Goal: Task Accomplishment & Management: Complete application form

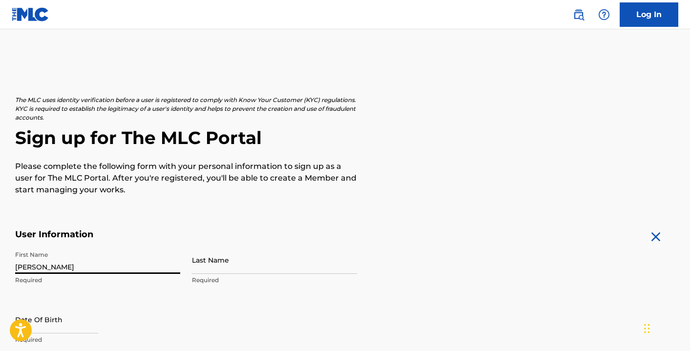
type input "[PERSON_NAME]"
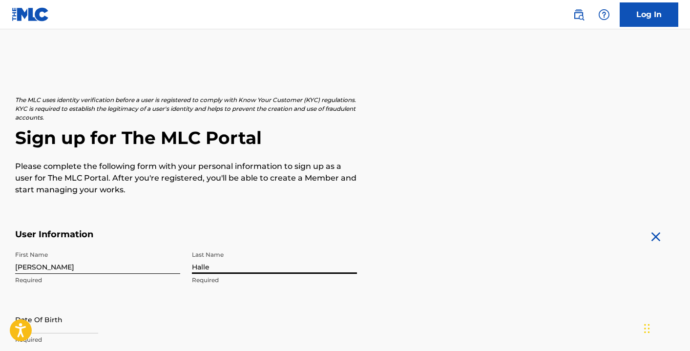
type input "Halle"
select select "8"
select select "2025"
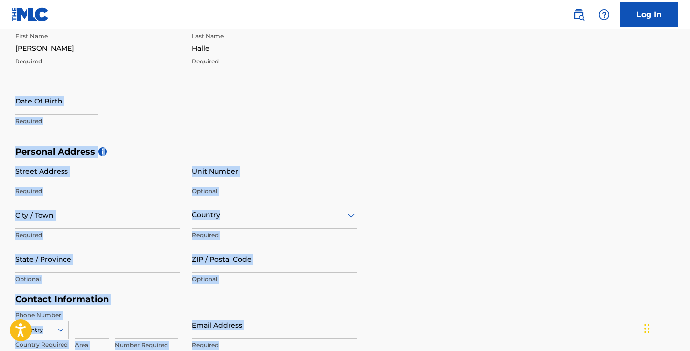
scroll to position [242, 0]
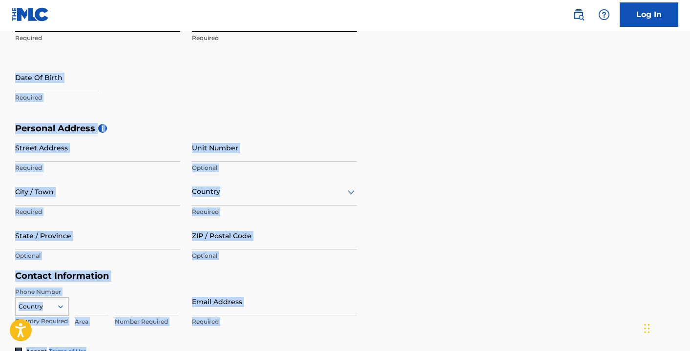
drag, startPoint x: 452, startPoint y: 299, endPoint x: 453, endPoint y: 363, distance: 63.5
click at [207, 84] on div "First Name Jett Required Last Name Halle Required Date Of Birth Required" at bounding box center [186, 63] width 342 height 119
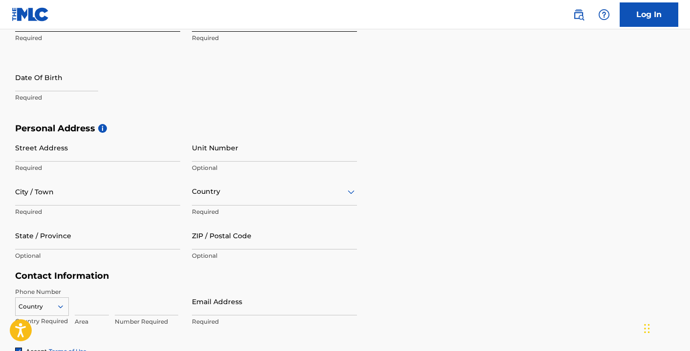
select select "8"
select select "2025"
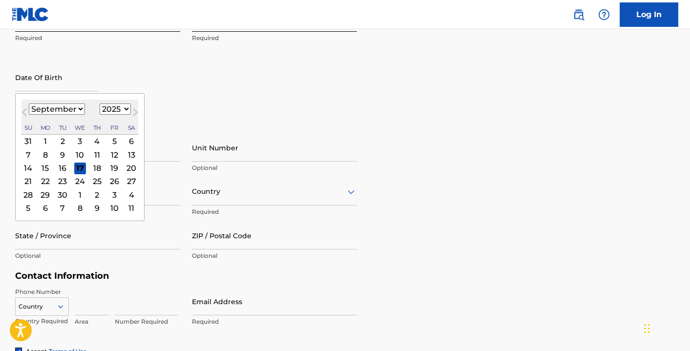
click at [39, 86] on input "text" at bounding box center [56, 78] width 83 height 28
type input "11282000"
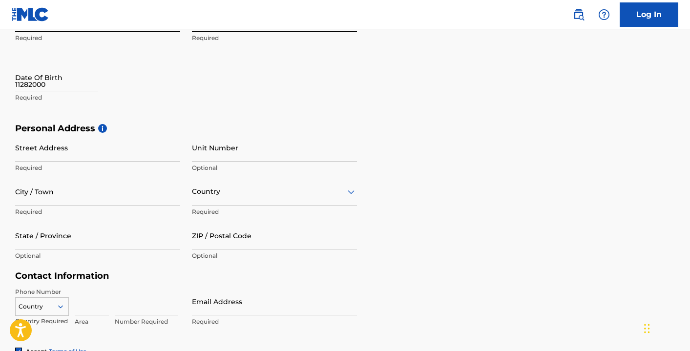
select select "8"
select select "2025"
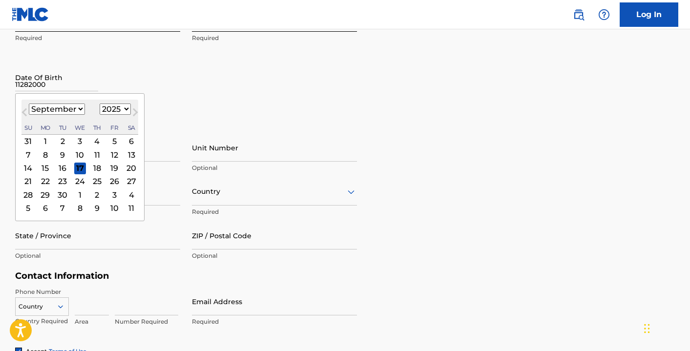
click at [60, 87] on input "11282000" at bounding box center [56, 78] width 83 height 28
select select "10"
select select "2000"
click at [62, 191] on div "28" at bounding box center [63, 195] width 12 height 12
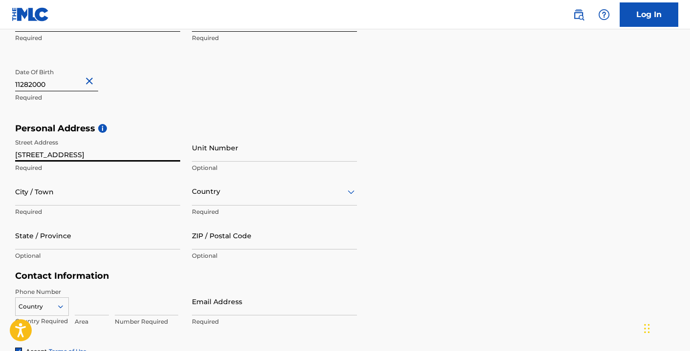
type input "341 great circle road"
type input "689"
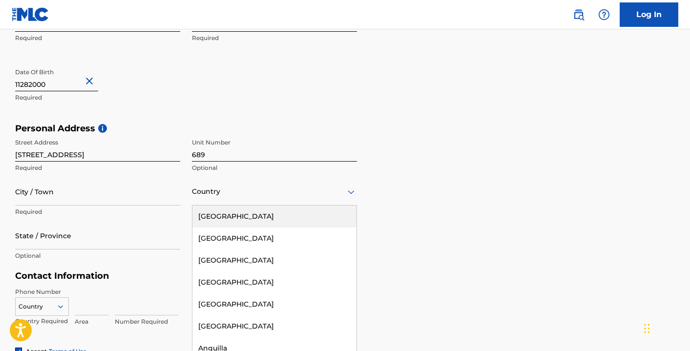
scroll to position [243, 0]
click at [223, 202] on div "Country" at bounding box center [274, 191] width 165 height 28
click at [218, 215] on div "United States" at bounding box center [275, 216] width 164 height 22
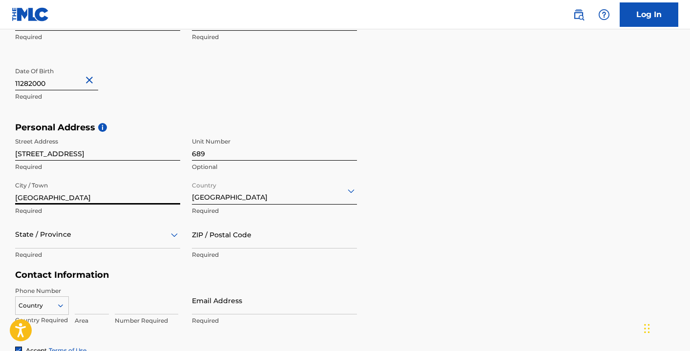
type input "nashville"
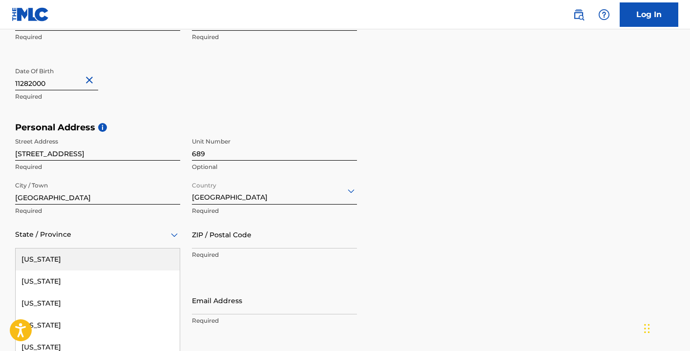
scroll to position [287, 0]
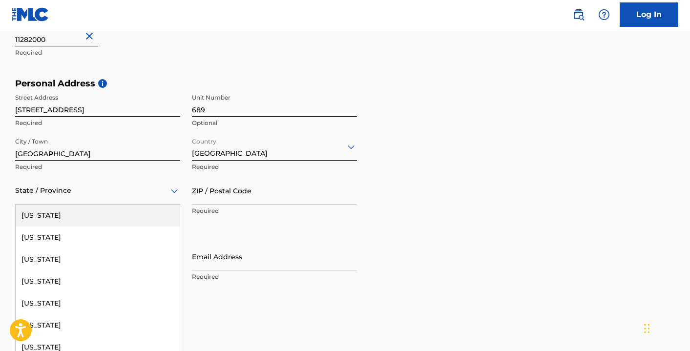
click at [39, 205] on div "Alabama, 1 of 57. 57 results available. Use Up and Down to choose options, pres…" at bounding box center [97, 191] width 165 height 28
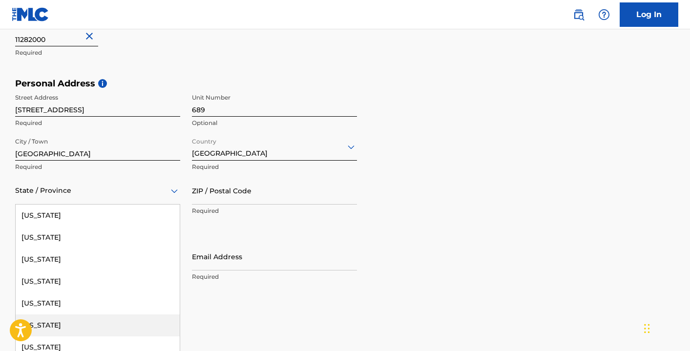
drag, startPoint x: 161, startPoint y: 319, endPoint x: 280, endPoint y: 307, distance: 119.3
click at [280, 307] on form "User Information First Name Jett Required Last Name Halle Required Date Of Birt…" at bounding box center [345, 158] width 661 height 433
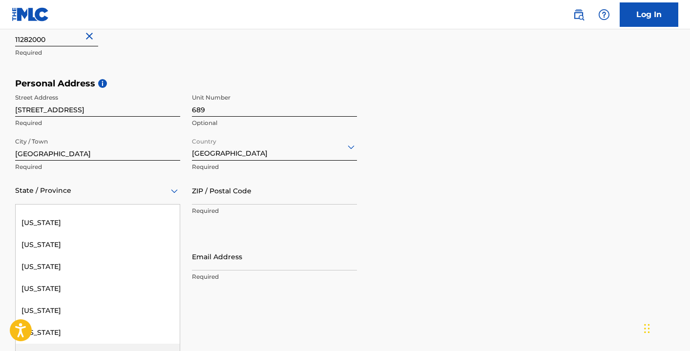
scroll to position [960, 0]
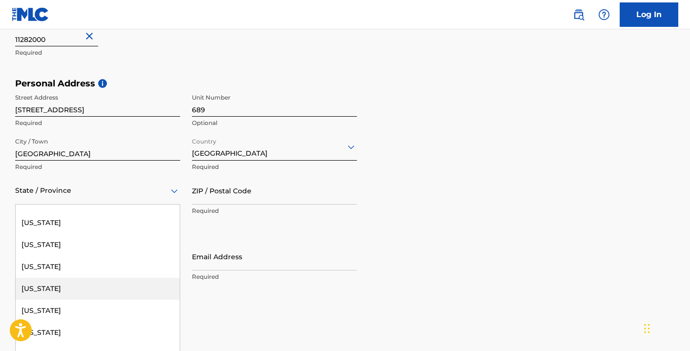
click at [105, 280] on div "Tennessee" at bounding box center [98, 289] width 164 height 22
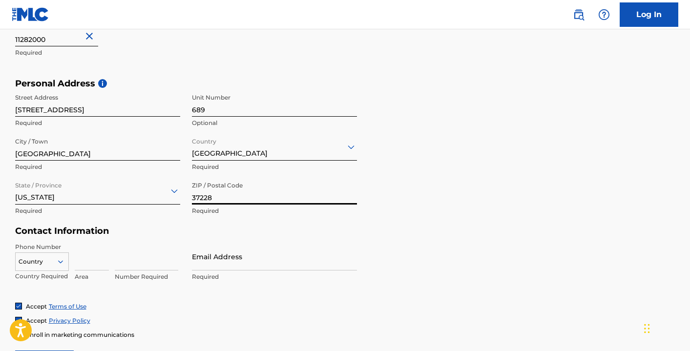
type input "37228"
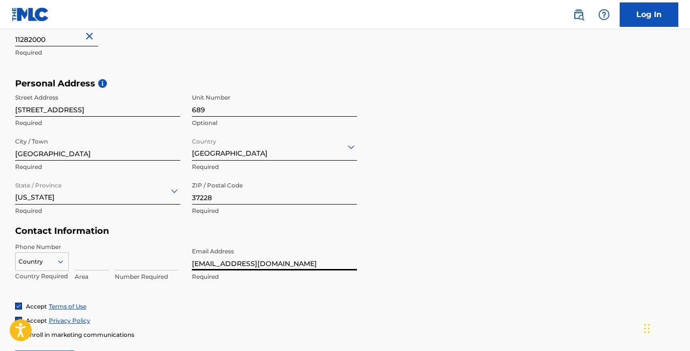
type input "[EMAIL_ADDRESS][DOMAIN_NAME]"
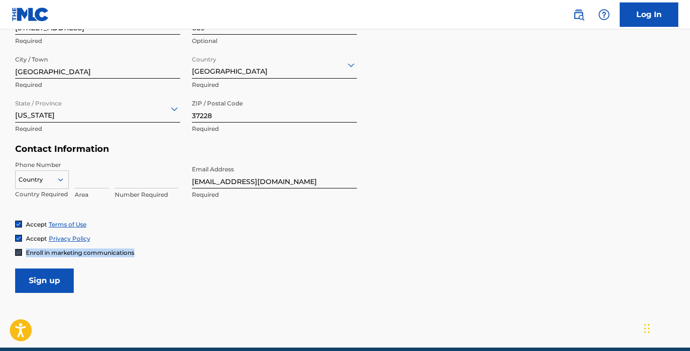
scroll to position [412, 0]
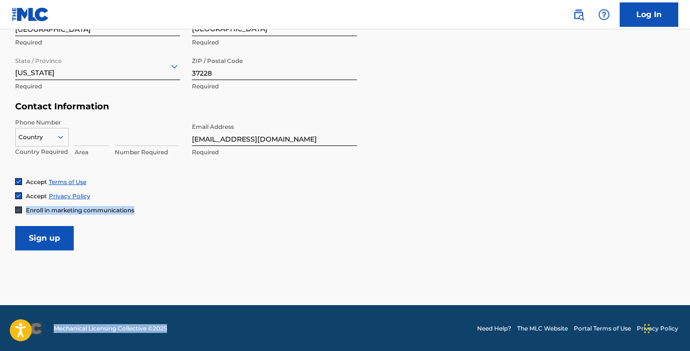
drag, startPoint x: 221, startPoint y: 322, endPoint x: 225, endPoint y: 370, distance: 49.1
click at [126, 245] on form "User Information First Name Jett Required Last Name Halle Required Date Of Birt…" at bounding box center [345, 33] width 661 height 433
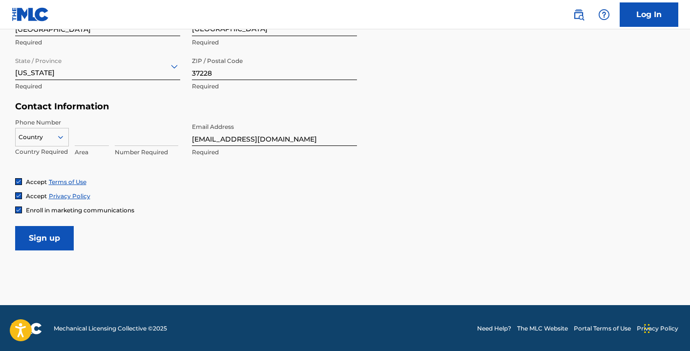
click at [62, 237] on input "Sign up" at bounding box center [44, 238] width 59 height 24
click at [47, 136] on div at bounding box center [42, 137] width 53 height 11
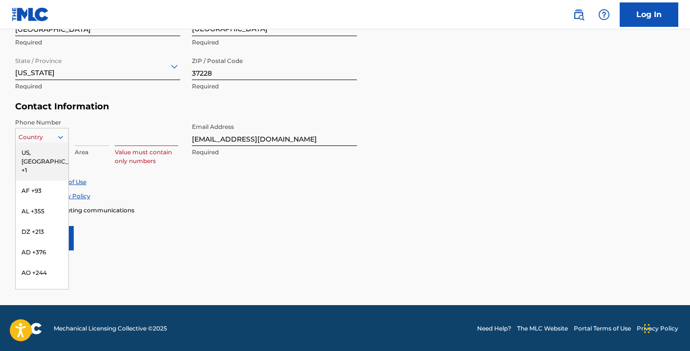
click at [43, 154] on div "US, CA +1" at bounding box center [42, 162] width 53 height 38
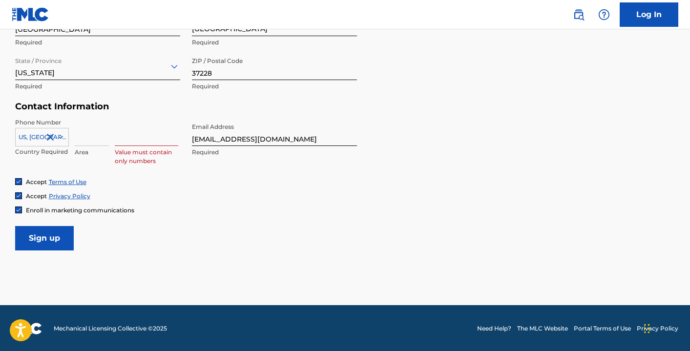
click at [85, 143] on input at bounding box center [92, 132] width 34 height 28
type input "407"
type input "4270422"
click at [46, 238] on input "Sign up" at bounding box center [44, 238] width 59 height 24
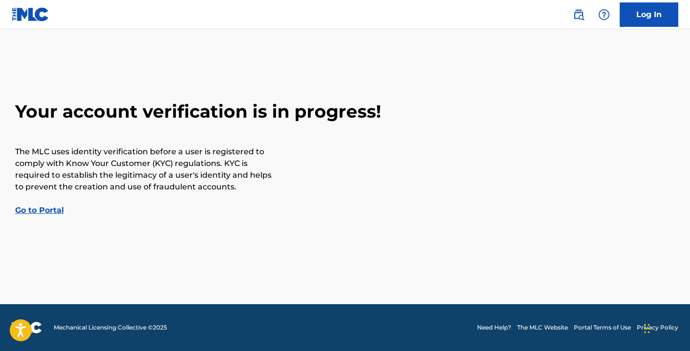
click at [42, 208] on link "Go to Portal" at bounding box center [39, 210] width 49 height 9
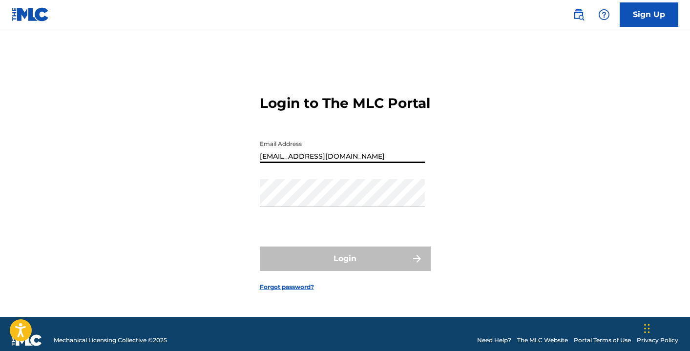
type input "[EMAIL_ADDRESS][DOMAIN_NAME]"
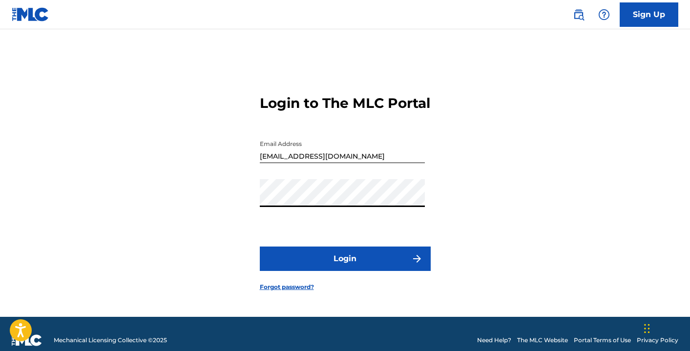
click at [345, 267] on button "Login" at bounding box center [345, 259] width 171 height 24
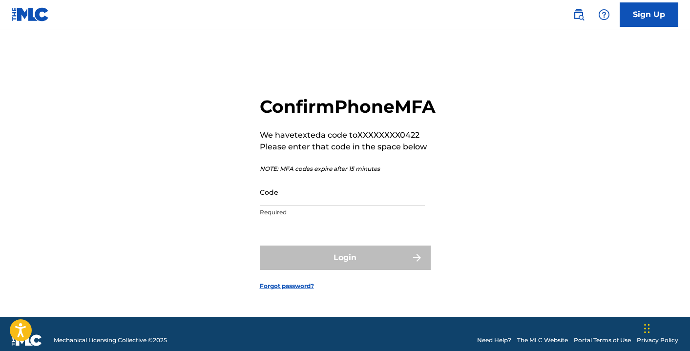
click at [339, 197] on input "Code" at bounding box center [342, 192] width 165 height 28
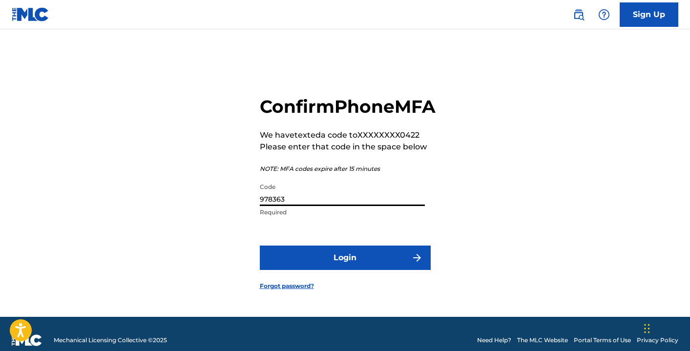
type input "978363"
click at [345, 269] on button "Login" at bounding box center [345, 258] width 171 height 24
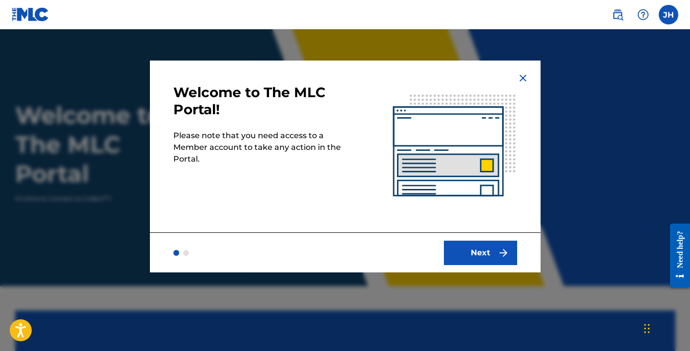
click at [524, 76] on img at bounding box center [523, 78] width 12 height 12
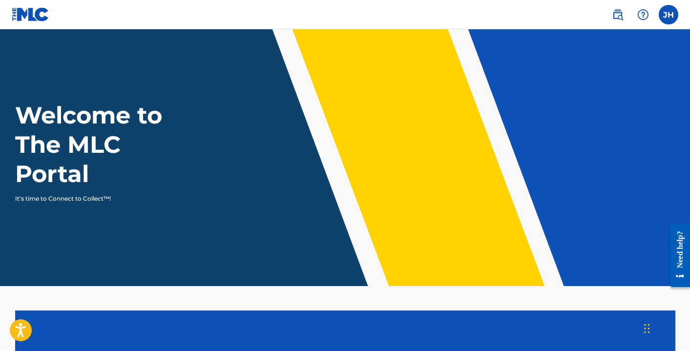
click at [672, 15] on label at bounding box center [669, 15] width 20 height 20
click at [669, 15] on input "JH Jett Halle jetthalle25@gmail.com Notification Preferences Profile Log out" at bounding box center [669, 15] width 0 height 0
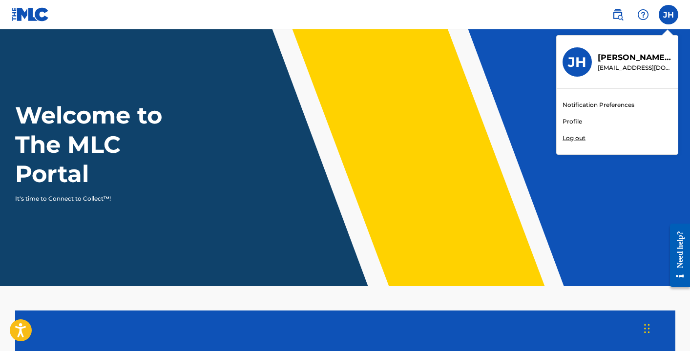
click at [568, 121] on link "Profile" at bounding box center [573, 121] width 20 height 9
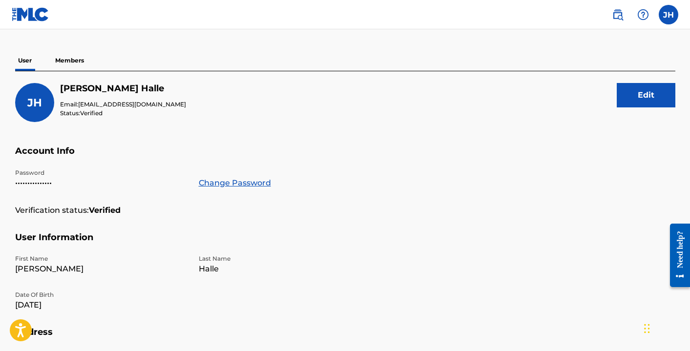
scroll to position [31, 0]
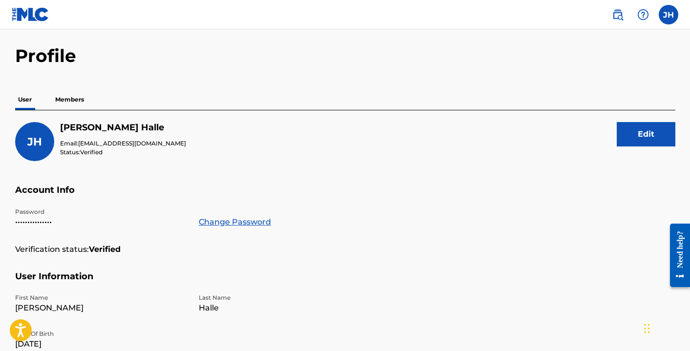
drag, startPoint x: 310, startPoint y: 88, endPoint x: 91, endPoint y: 89, distance: 218.4
click at [91, 89] on div "Profile User Members JH Jett Halle Email: jetthalle25@gmail.com Status: Verifie…" at bounding box center [345, 300] width 684 height 511
click at [58, 100] on p "Members" at bounding box center [69, 99] width 35 height 21
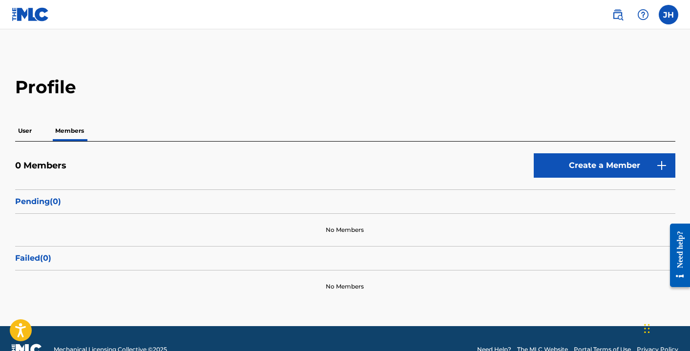
click at [613, 166] on link "Create a Member" at bounding box center [605, 165] width 142 height 24
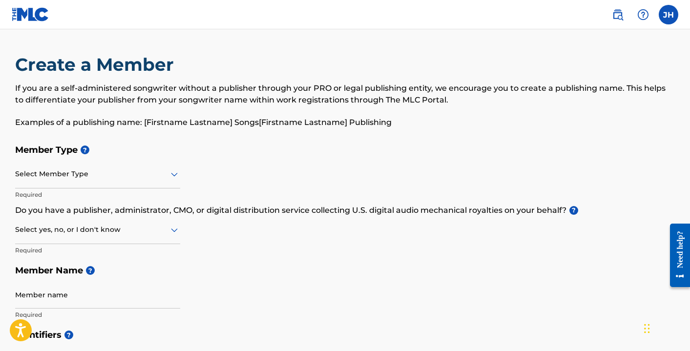
click at [79, 173] on div at bounding box center [97, 174] width 165 height 12
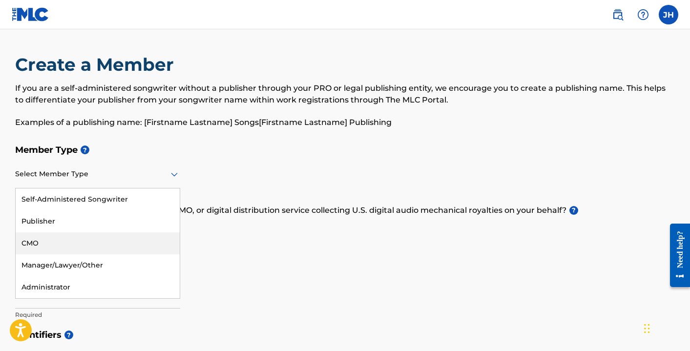
click at [329, 206] on p "Do you have a publisher, administrator, CMO, or digital distribution service co…" at bounding box center [345, 211] width 661 height 12
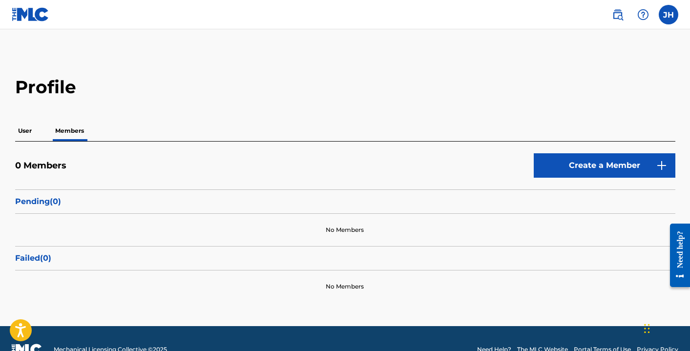
click at [27, 131] on p "User" at bounding box center [25, 131] width 20 height 21
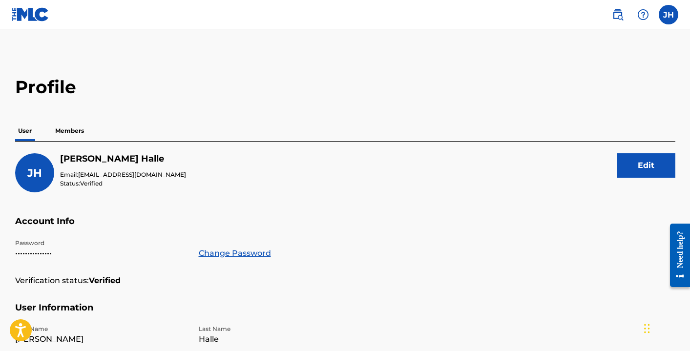
click at [614, 11] on img at bounding box center [618, 15] width 12 height 12
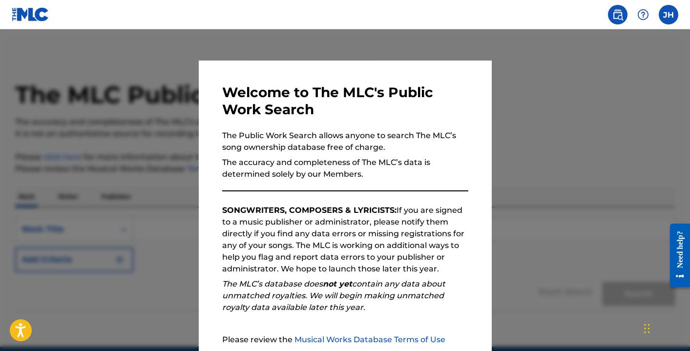
click at [554, 106] on div at bounding box center [345, 204] width 690 height 351
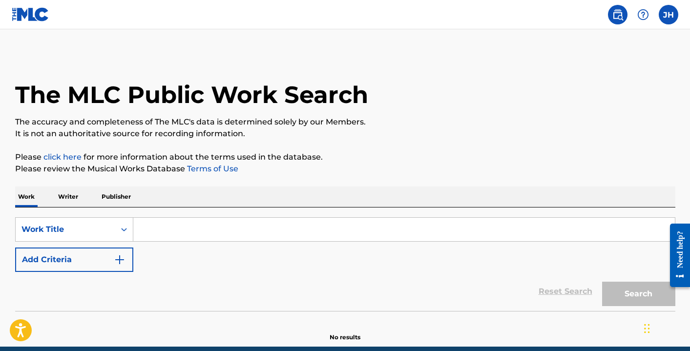
click at [151, 230] on input "Search Form" at bounding box center [404, 229] width 542 height 23
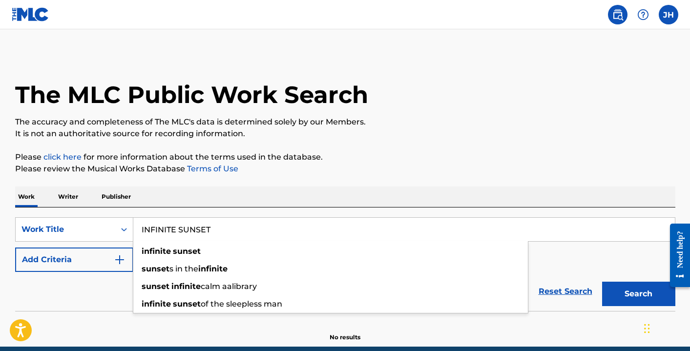
type input "INFINITE SUNSET"
click at [639, 294] on button "Search" at bounding box center [639, 294] width 73 height 24
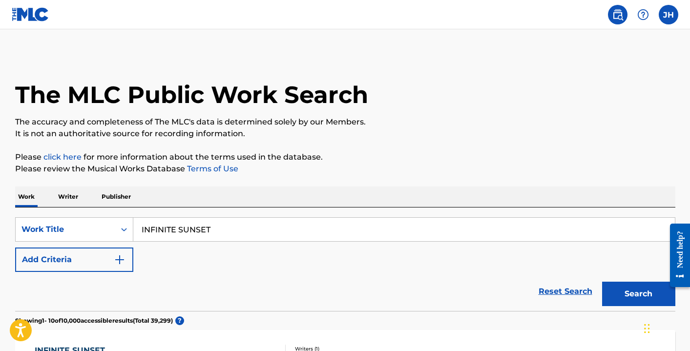
click at [589, 133] on p "It is not an authoritative source for recording information." at bounding box center [345, 134] width 661 height 12
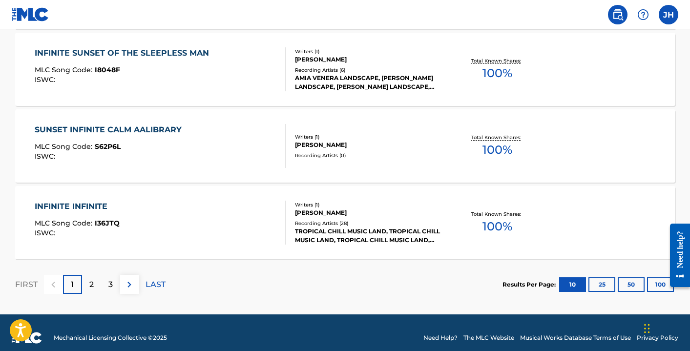
scroll to position [840, 0]
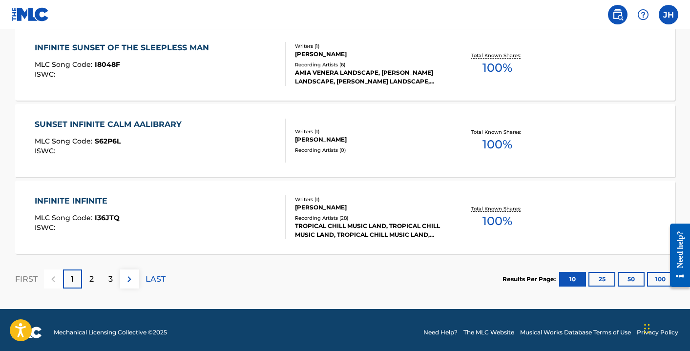
click at [87, 284] on div "2" at bounding box center [91, 279] width 19 height 19
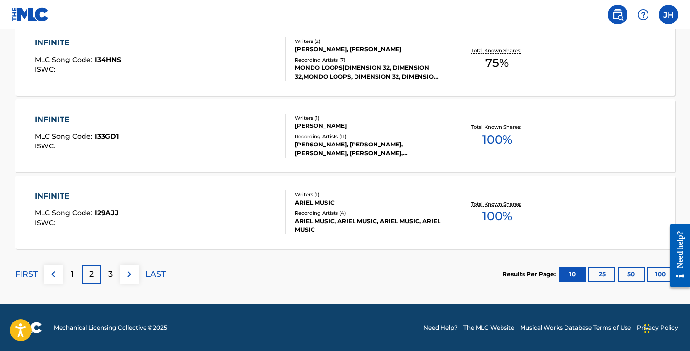
scroll to position [845, 0]
click at [110, 273] on p "3" at bounding box center [110, 275] width 4 height 12
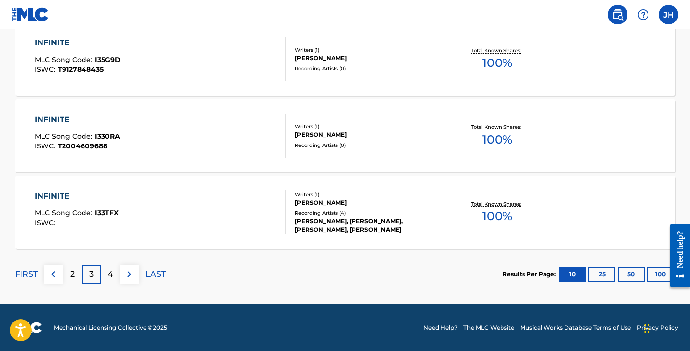
click at [108, 275] on p "4" at bounding box center [110, 275] width 5 height 12
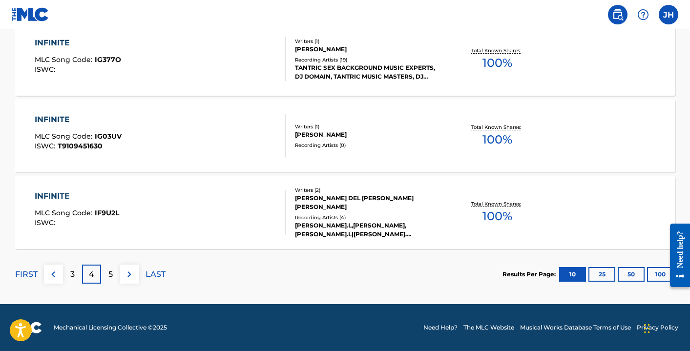
click at [106, 273] on div "5" at bounding box center [110, 274] width 19 height 19
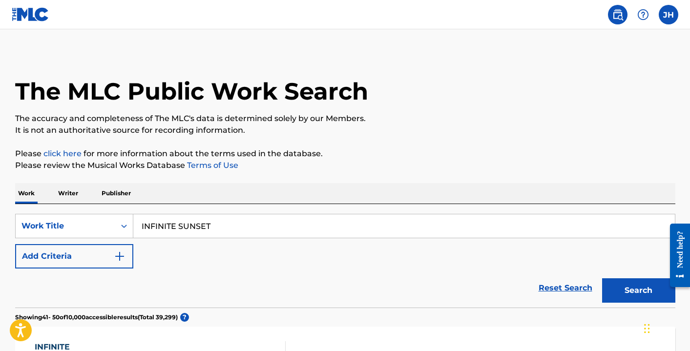
scroll to position [0, 0]
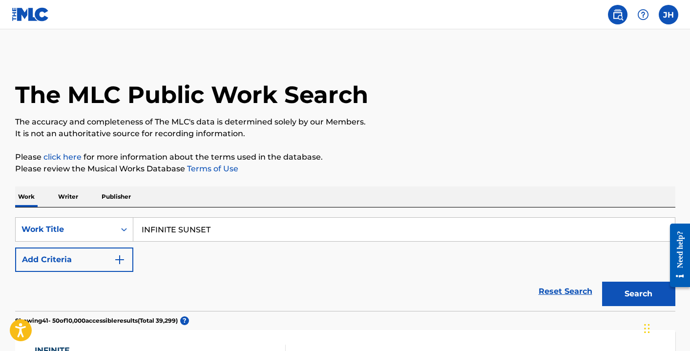
click at [98, 260] on button "Add Criteria" at bounding box center [74, 260] width 118 height 24
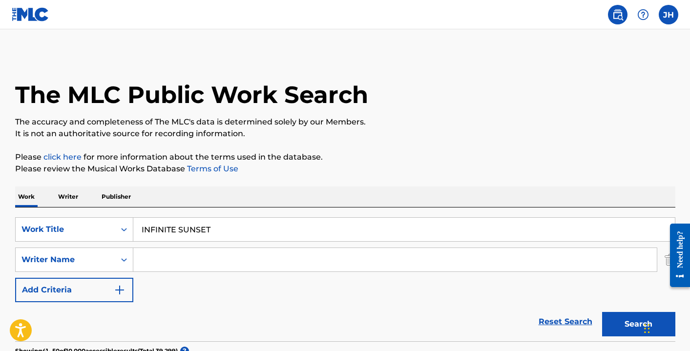
click at [171, 260] on input "Search Form" at bounding box center [395, 259] width 524 height 23
type input "J"
click at [217, 226] on input "INFINITE SUNSET" at bounding box center [404, 229] width 542 height 23
type input "I"
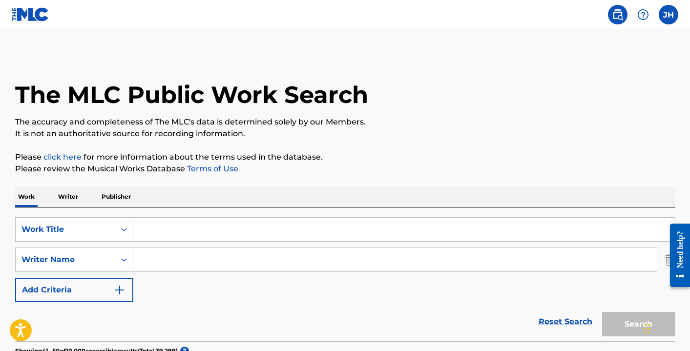
click at [160, 265] on input "Search Form" at bounding box center [395, 259] width 524 height 23
type input "Jett Halle"
click at [161, 286] on div "SearchWithCriteria90e5414c-4999-4706-84e4-6cfb417c235f Work Title SearchWithCri…" at bounding box center [345, 259] width 661 height 85
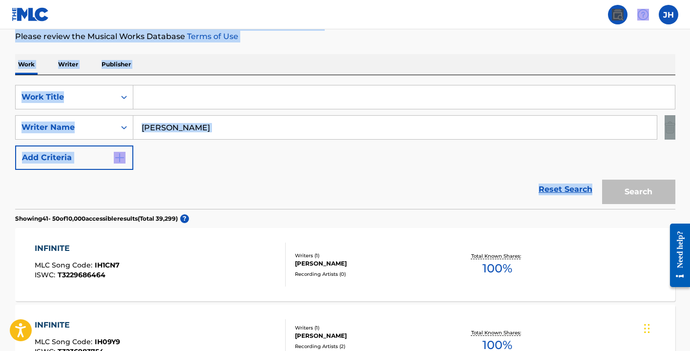
scroll to position [187, 0]
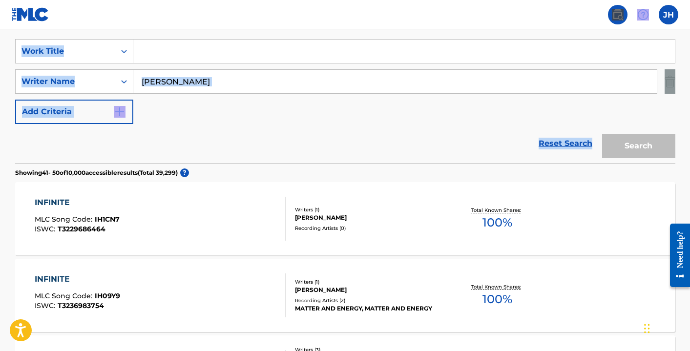
drag, startPoint x: 477, startPoint y: 326, endPoint x: 474, endPoint y: 367, distance: 40.7
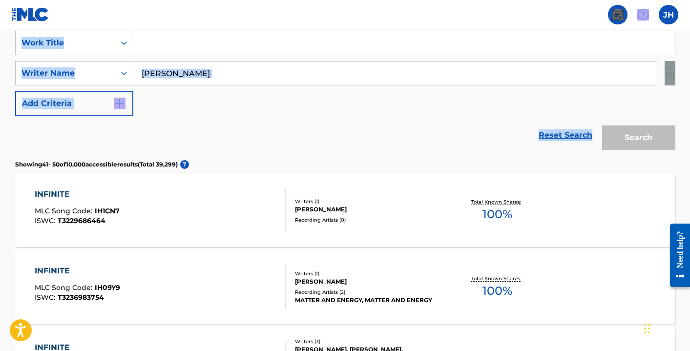
click at [214, 137] on div "Reset Search Search" at bounding box center [345, 135] width 661 height 39
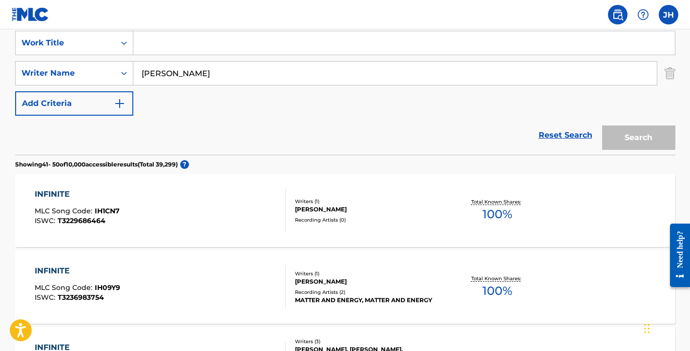
click at [622, 133] on div "Search" at bounding box center [637, 135] width 78 height 39
click at [283, 48] on input "Search Form" at bounding box center [404, 42] width 542 height 23
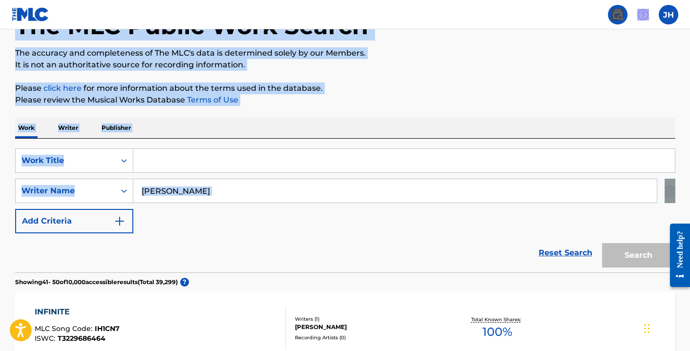
drag, startPoint x: 491, startPoint y: 89, endPoint x: 504, endPoint y: -22, distance: 112.2
click at [504, 0] on html "Accessibility Screen-Reader Guide, Feedback, and Issue Reporting | New window C…" at bounding box center [345, 106] width 690 height 351
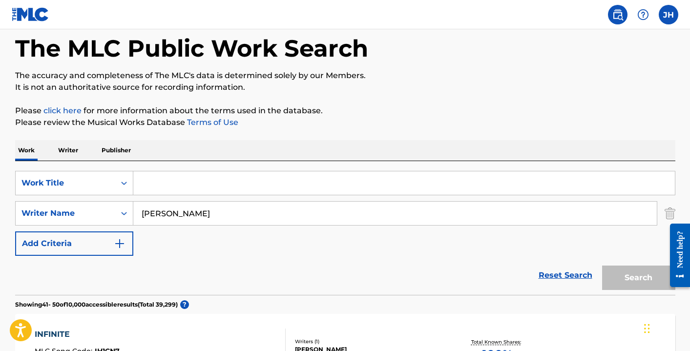
click at [205, 186] on input "Search Form" at bounding box center [404, 183] width 542 height 23
click at [184, 213] on input "Jett Halle" at bounding box center [395, 213] width 524 height 23
click at [570, 271] on link "Reset Search" at bounding box center [566, 276] width 64 height 22
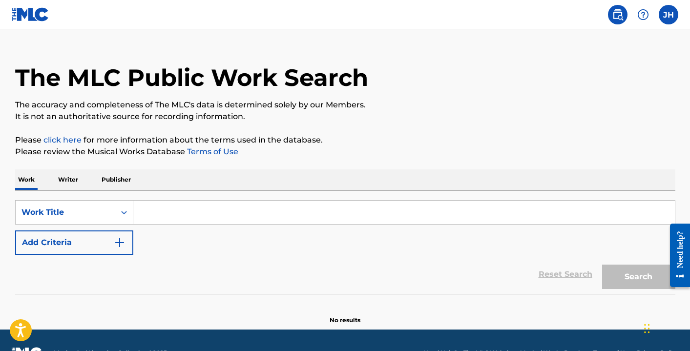
click at [107, 242] on button "Add Criteria" at bounding box center [74, 243] width 118 height 24
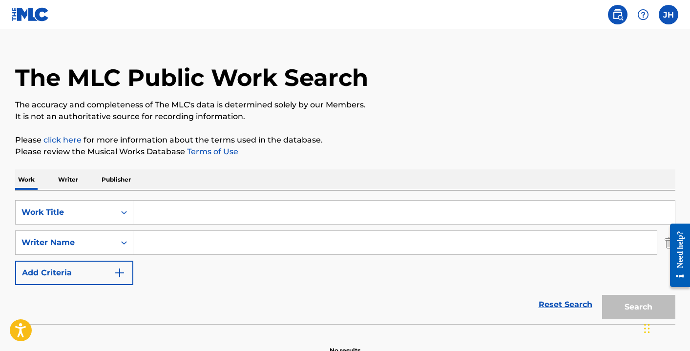
click at [172, 243] on input "Search Form" at bounding box center [395, 242] width 524 height 23
type input "j"
type input "Jett Halle"
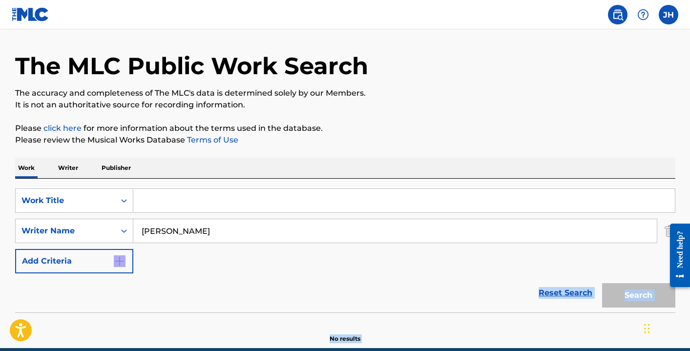
scroll to position [73, 0]
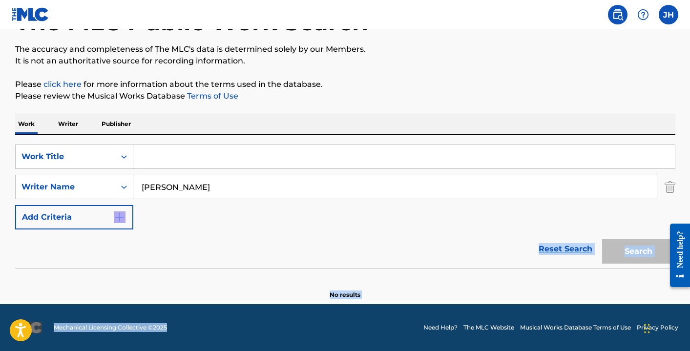
drag, startPoint x: 258, startPoint y: 281, endPoint x: 225, endPoint y: 367, distance: 91.9
click at [225, 279] on html "Accessibility Screen-Reader Guide, Feedback, and Issue Reporting | New window C…" at bounding box center [345, 102] width 690 height 351
click at [366, 227] on div "SearchWithCriteria90e5414c-4999-4706-84e4-6cfb417c235f Work Title SearchWithCri…" at bounding box center [345, 187] width 661 height 85
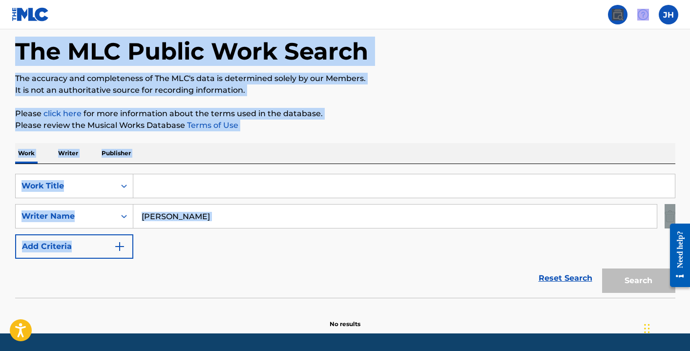
scroll to position [10, 0]
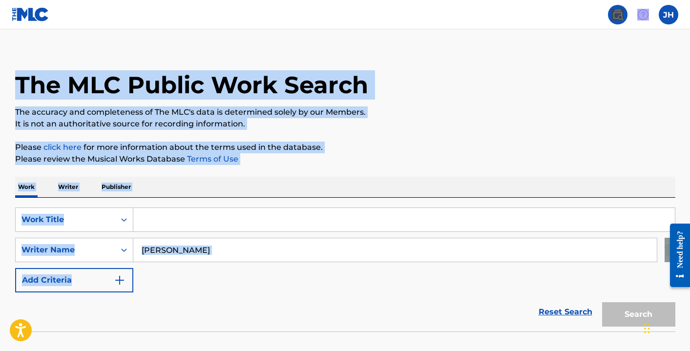
drag, startPoint x: 366, startPoint y: 227, endPoint x: 401, endPoint y: -15, distance: 243.9
click at [401, 0] on html "Accessibility Screen-Reader Guide, Feedback, and Issue Reporting | New window C…" at bounding box center [345, 165] width 690 height 351
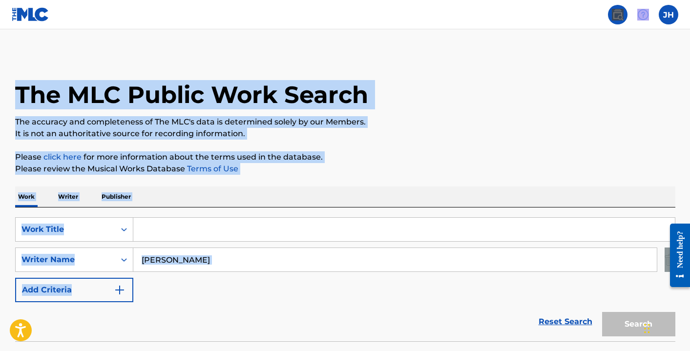
click at [411, 80] on div "The MLC Public Work Search" at bounding box center [345, 89] width 661 height 71
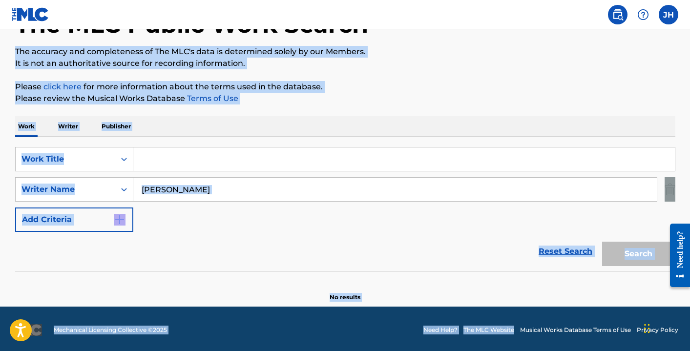
scroll to position [73, 0]
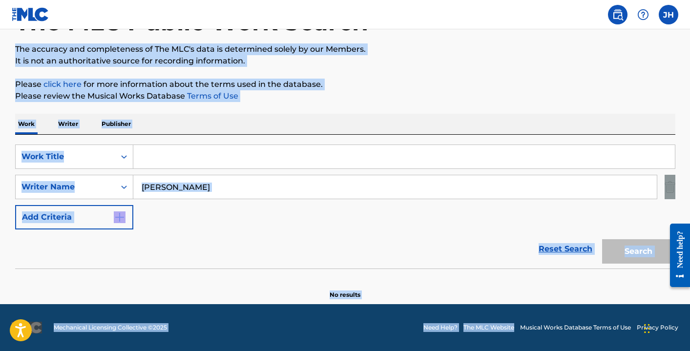
drag, startPoint x: 521, startPoint y: 88, endPoint x: 504, endPoint y: 380, distance: 292.7
click at [504, 279] on html "Accessibility Screen-Reader Guide, Feedback, and Issue Reporting | New window C…" at bounding box center [345, 102] width 690 height 351
click at [494, 275] on section "No results" at bounding box center [345, 286] width 661 height 25
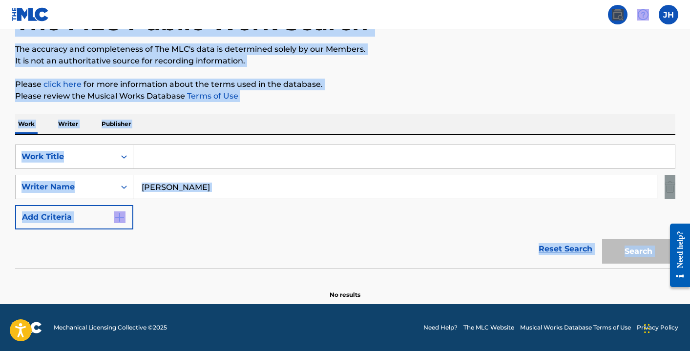
scroll to position [0, 0]
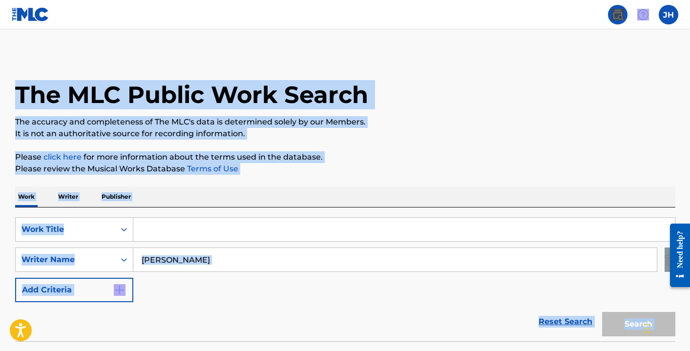
drag, startPoint x: 494, startPoint y: 275, endPoint x: 464, endPoint y: -34, distance: 310.3
click at [464, 0] on html "Accessibility Screen-Reader Guide, Feedback, and Issue Reporting | New window C…" at bounding box center [345, 175] width 690 height 351
click at [639, 14] on img at bounding box center [644, 15] width 12 height 12
click at [616, 13] on img at bounding box center [618, 15] width 12 height 12
click at [619, 14] on img at bounding box center [618, 15] width 12 height 12
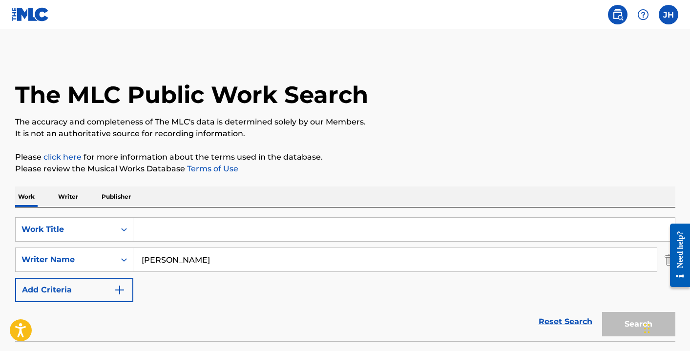
click at [673, 18] on label at bounding box center [669, 15] width 20 height 20
click at [669, 15] on input "JH Jett Halle jetthalle25@gmail.com Notification Preferences Profile Log out" at bounding box center [669, 15] width 0 height 0
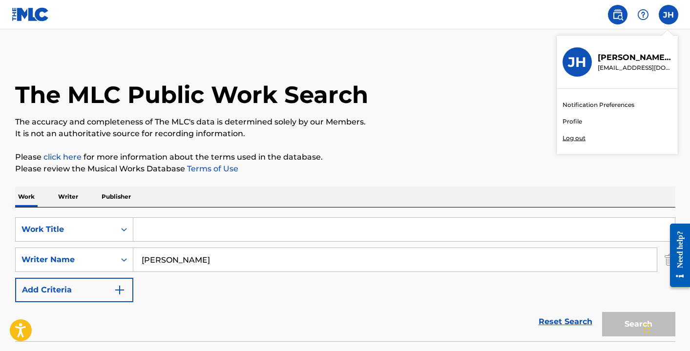
click at [574, 121] on link "Profile" at bounding box center [573, 121] width 20 height 9
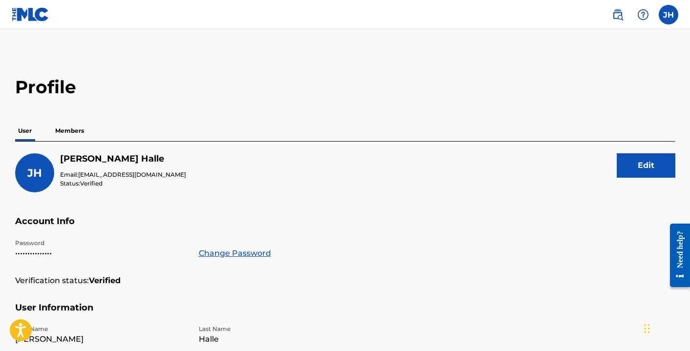
click at [617, 15] on img at bounding box center [618, 15] width 12 height 12
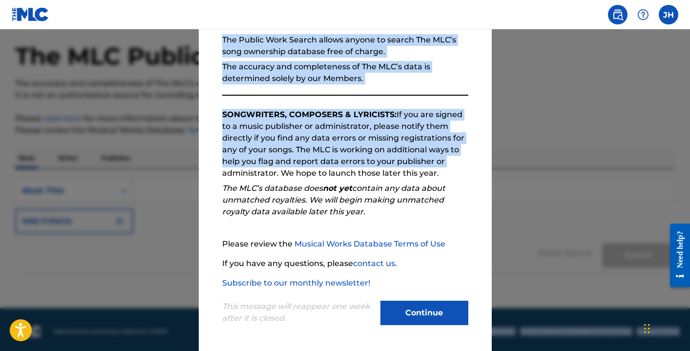
scroll to position [43, 0]
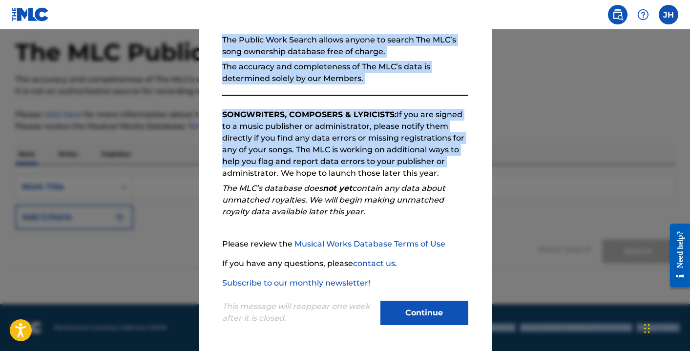
drag, startPoint x: 450, startPoint y: 262, endPoint x: 447, endPoint y: 358, distance: 96.3
click at [447, 309] on html "Accessibility Screen-Reader Guide, Feedback, and Issue Reporting | New window C…" at bounding box center [345, 132] width 690 height 351
click at [426, 313] on button "Continue" at bounding box center [425, 313] width 88 height 24
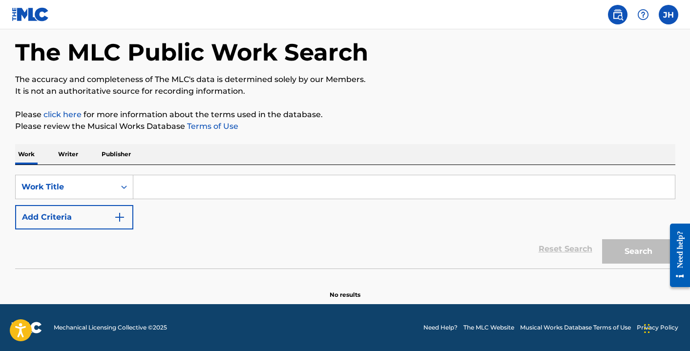
click at [110, 156] on p "Publisher" at bounding box center [116, 154] width 35 height 21
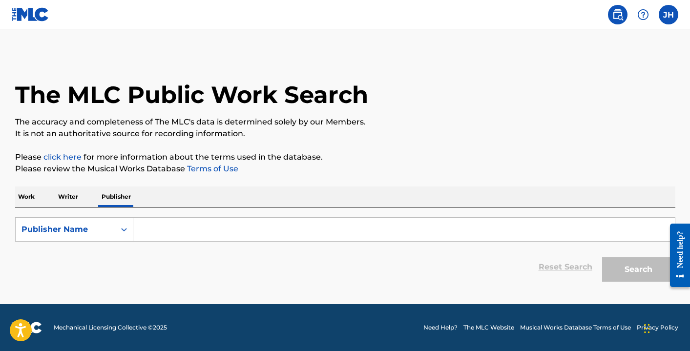
click at [65, 195] on p "Writer" at bounding box center [68, 197] width 26 height 21
click at [57, 159] on link "click here" at bounding box center [62, 156] width 38 height 9
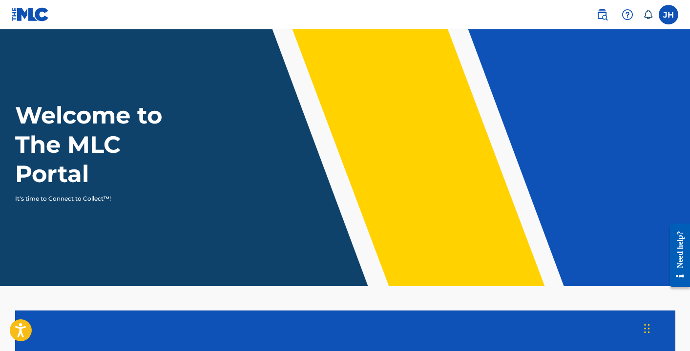
click at [93, 197] on p "It's time to Connect to Collect™!" at bounding box center [100, 198] width 170 height 9
click at [647, 17] on icon at bounding box center [649, 15] width 10 height 10
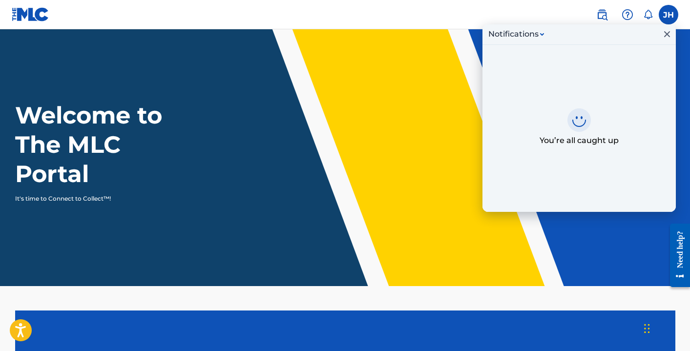
click at [537, 33] on div "Notifications" at bounding box center [514, 34] width 50 height 12
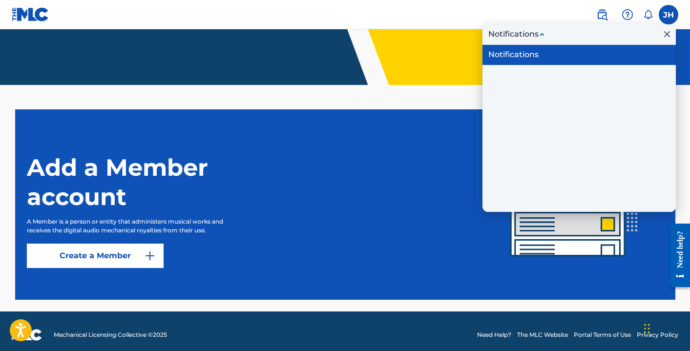
scroll to position [209, 0]
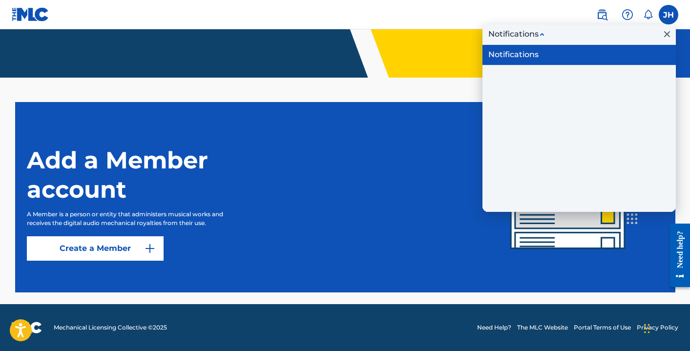
click at [70, 242] on link "Create a Member" at bounding box center [95, 249] width 137 height 24
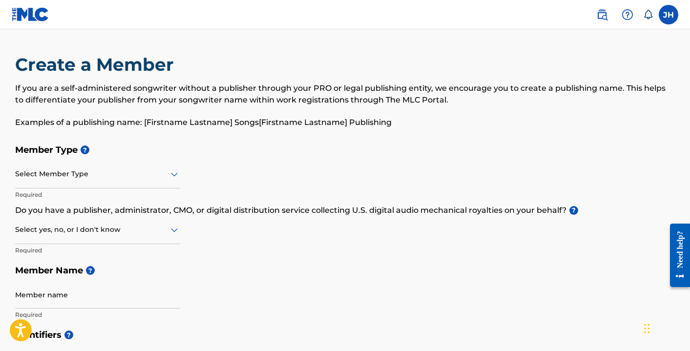
click at [103, 169] on div at bounding box center [97, 174] width 165 height 12
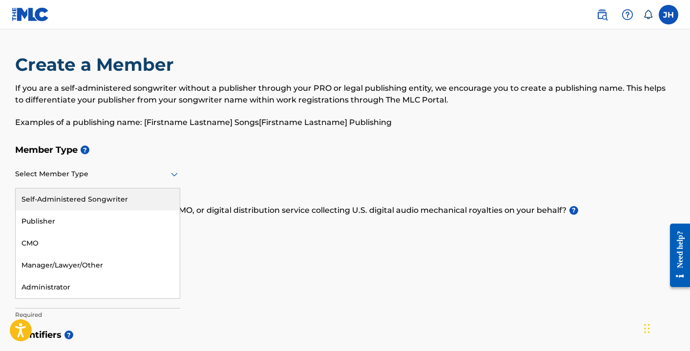
click at [102, 196] on div "Self-Administered Songwriter" at bounding box center [98, 200] width 164 height 22
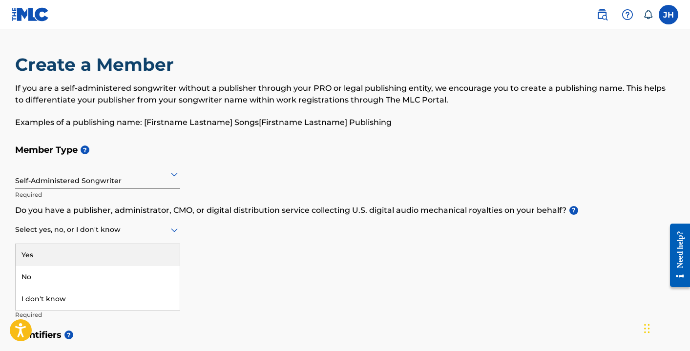
click at [115, 232] on div at bounding box center [97, 230] width 165 height 12
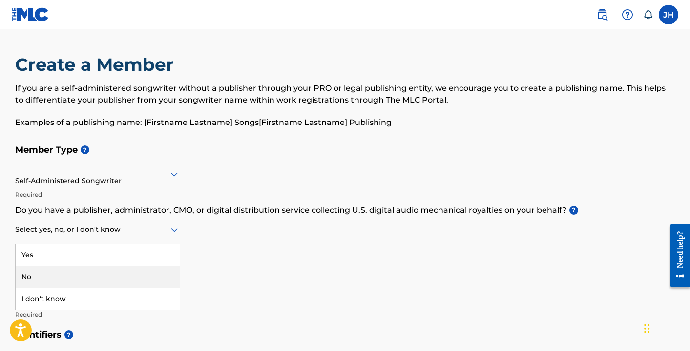
click at [111, 275] on div "No" at bounding box center [98, 277] width 164 height 22
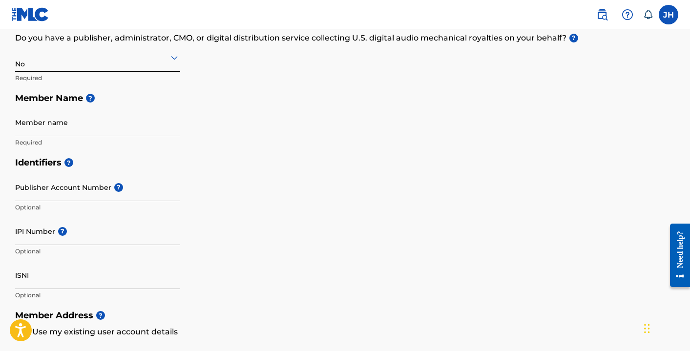
scroll to position [174, 0]
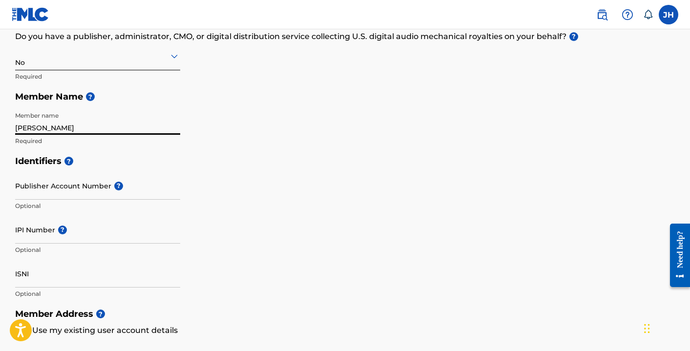
type input "Jett Halle"
click at [50, 191] on input "Publisher Account Number ?" at bounding box center [97, 186] width 165 height 28
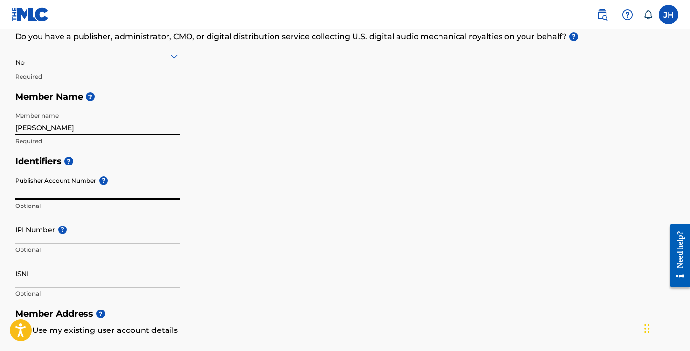
click at [280, 123] on div "Member Type ? Self-Administered Songwriter Required Do you have a publisher, ad…" at bounding box center [345, 58] width 661 height 185
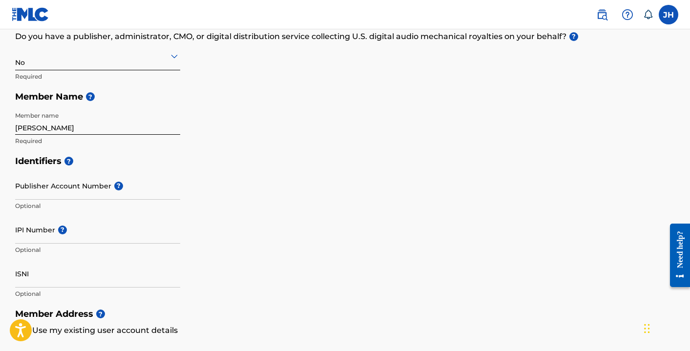
click at [125, 200] on div "Publisher Account Number ? Optional" at bounding box center [97, 194] width 165 height 44
click at [129, 195] on input "Publisher Account Number ?" at bounding box center [97, 186] width 165 height 28
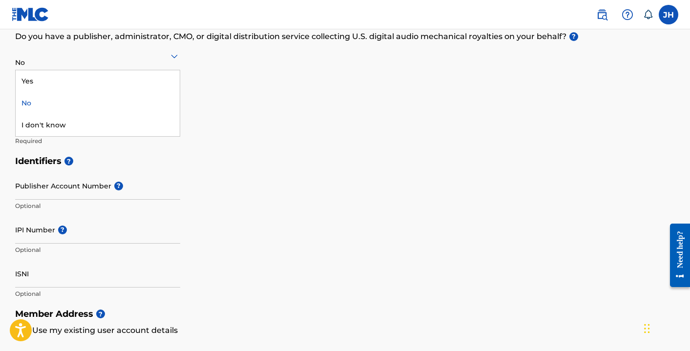
click at [175, 54] on icon at bounding box center [175, 56] width 12 height 12
click at [126, 81] on div "Yes" at bounding box center [98, 81] width 164 height 22
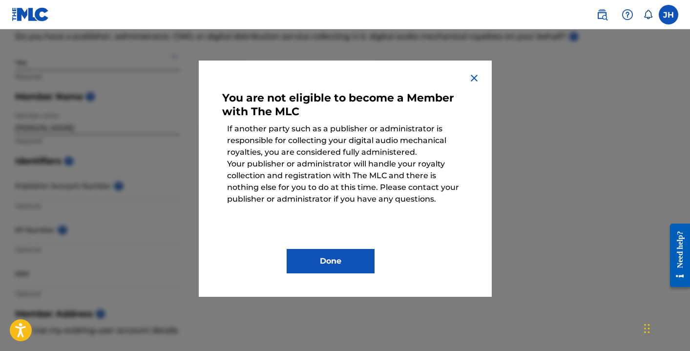
click at [472, 74] on img at bounding box center [475, 78] width 12 height 12
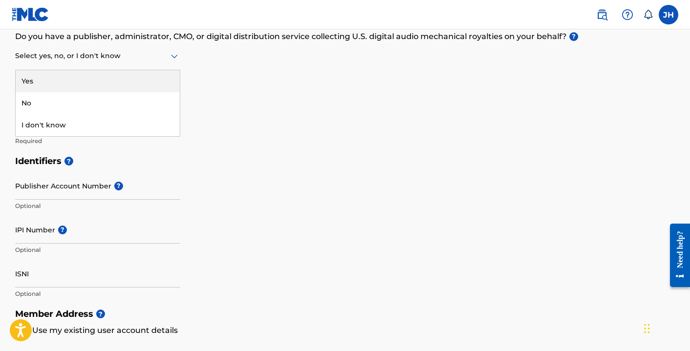
click at [102, 53] on div at bounding box center [97, 56] width 165 height 12
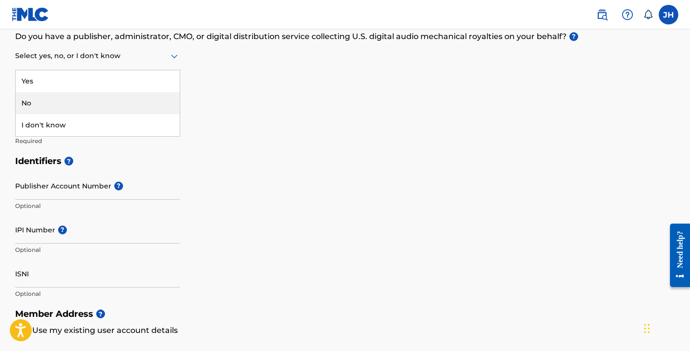
click at [55, 101] on div "No" at bounding box center [98, 103] width 164 height 22
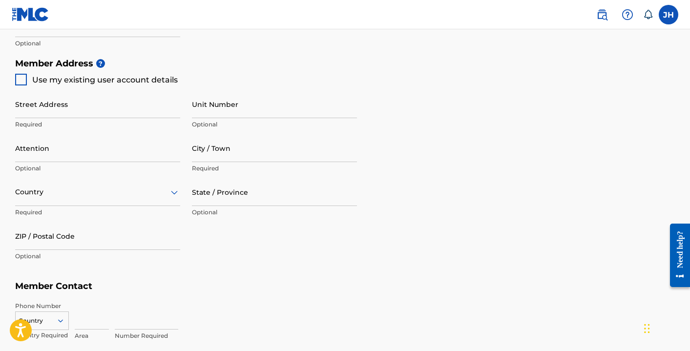
scroll to position [426, 0]
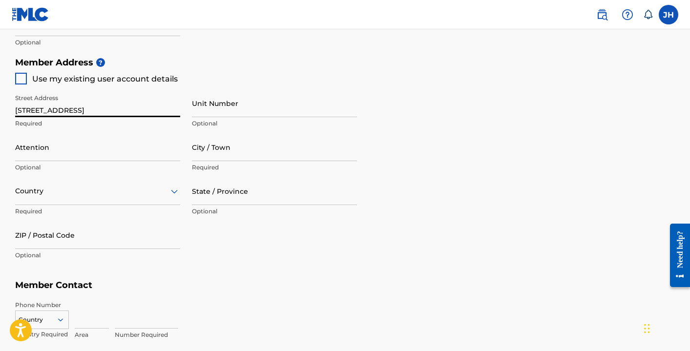
type input "341 great circle road"
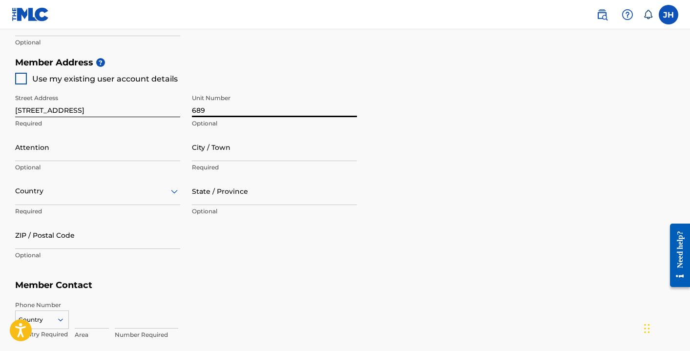
type input "689"
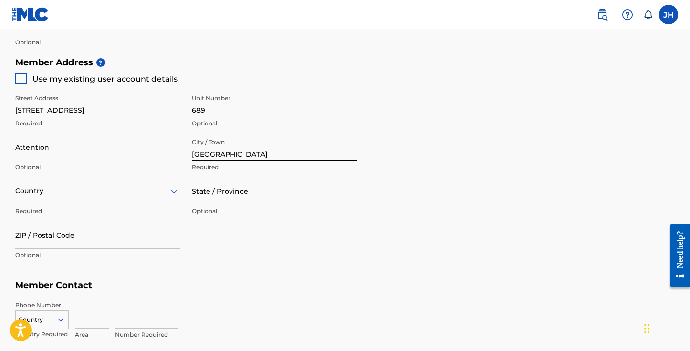
type input "nashville"
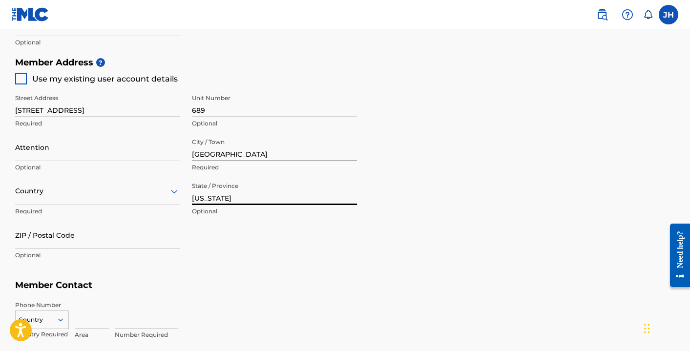
type input "tennessee"
click at [55, 193] on div at bounding box center [97, 191] width 165 height 12
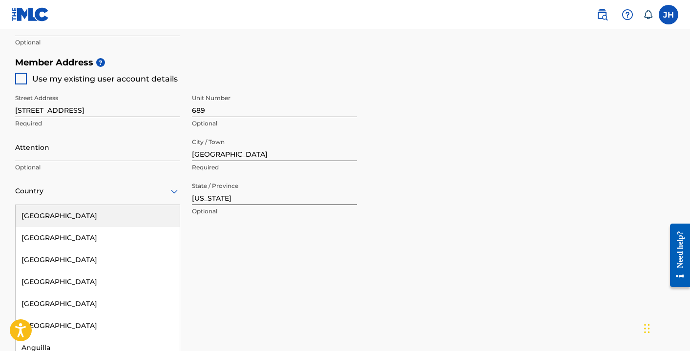
click at [49, 215] on div "United States" at bounding box center [98, 216] width 164 height 22
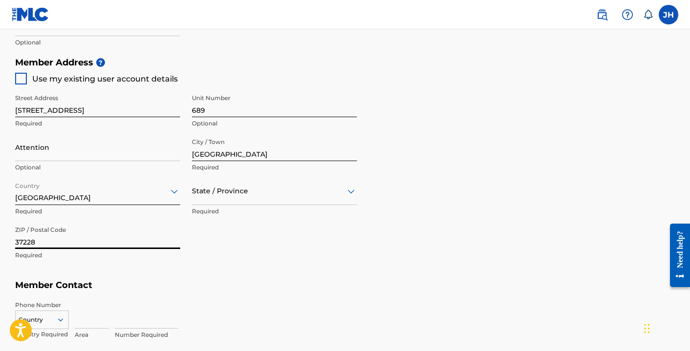
type input "37228"
click at [192, 298] on div "Phone Number Country Country Required Area Number Required" at bounding box center [345, 320] width 661 height 49
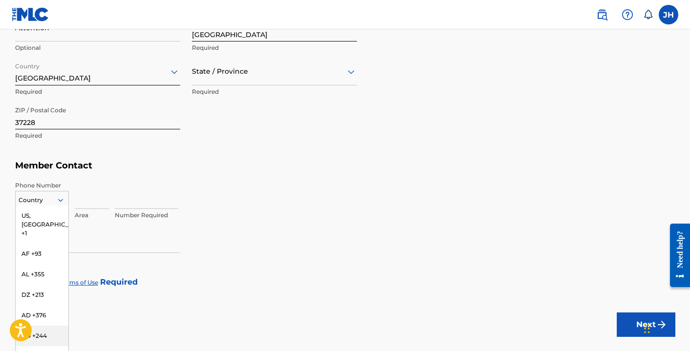
click at [43, 206] on div "AO +244, 6 of 216. 216 results available. Use Up and Down to choose options, pr…" at bounding box center [42, 198] width 54 height 15
click at [43, 216] on div "US, CA +1" at bounding box center [42, 225] width 53 height 38
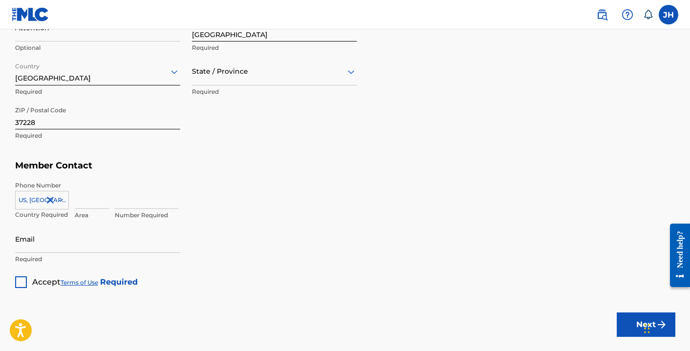
click at [83, 200] on input at bounding box center [92, 195] width 34 height 28
type input "407"
type input "4270422"
type input "[EMAIL_ADDRESS][DOMAIN_NAME]"
click at [25, 282] on div at bounding box center [21, 283] width 12 height 12
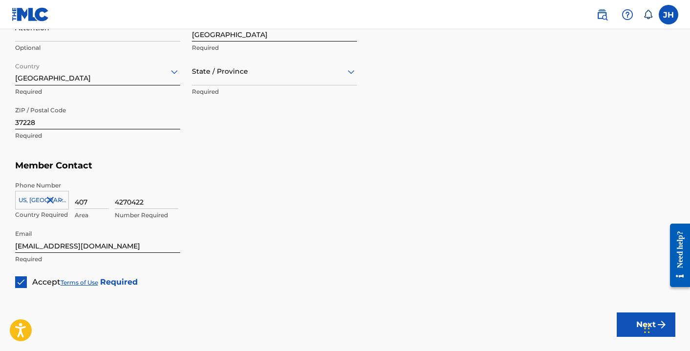
click at [635, 318] on button "Next" at bounding box center [646, 325] width 59 height 24
click at [328, 63] on div "State / Province" at bounding box center [274, 72] width 165 height 28
click at [221, 192] on div "Tennessee" at bounding box center [275, 192] width 164 height 22
click at [635, 319] on button "Next" at bounding box center [646, 325] width 59 height 24
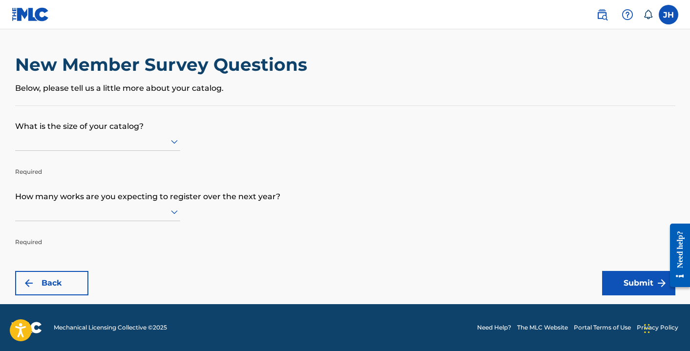
click at [107, 148] on div at bounding box center [97, 141] width 165 height 12
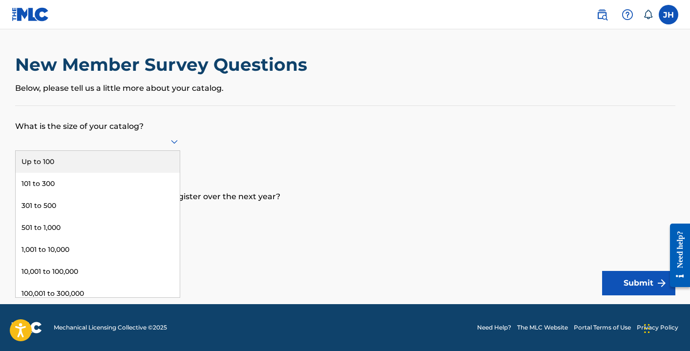
click at [86, 171] on div "Up to 100" at bounding box center [98, 162] width 164 height 22
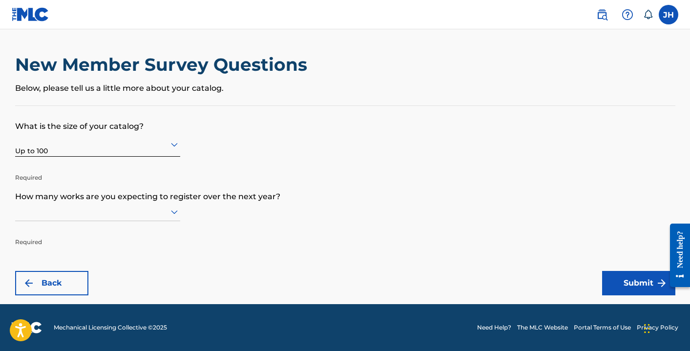
scroll to position [0, 0]
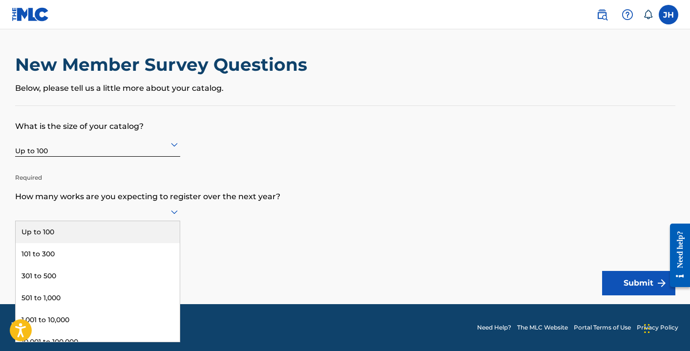
click at [78, 221] on div at bounding box center [97, 212] width 165 height 19
click at [72, 239] on div "Up to 100" at bounding box center [98, 232] width 164 height 22
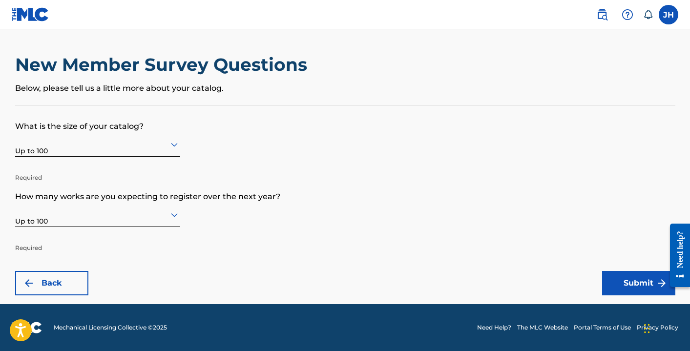
click at [624, 283] on button "Submit" at bounding box center [639, 283] width 73 height 24
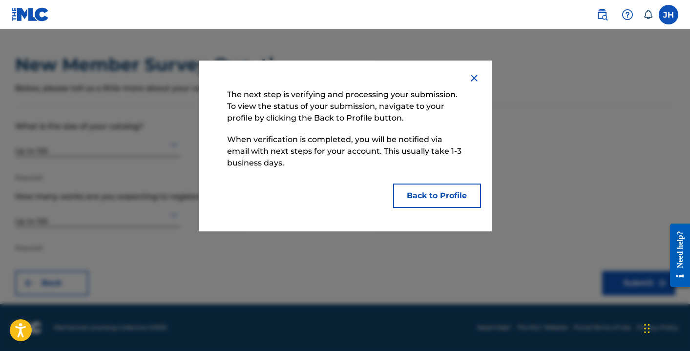
click at [407, 193] on button "Back to Profile" at bounding box center [437, 196] width 88 height 24
